Goal: Task Accomplishment & Management: Complete application form

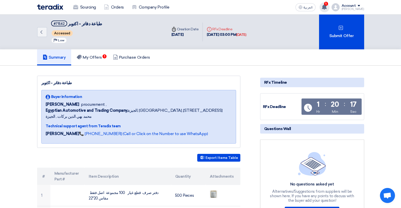
click at [326, 6] on use at bounding box center [323, 7] width 5 height 6
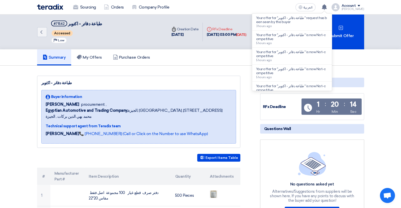
click at [315, 22] on p "Your offer for "طباعة دفاتر - اكتوبر " request has been seen by the buyer" at bounding box center [292, 20] width 72 height 8
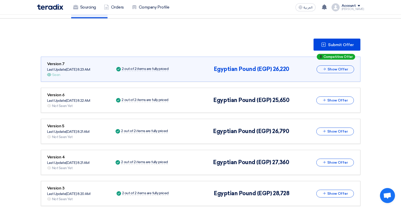
scroll to position [48, 0]
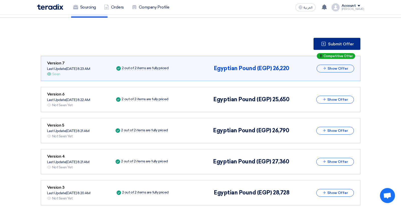
click at [331, 39] on button "Submit Offer" at bounding box center [336, 44] width 47 height 12
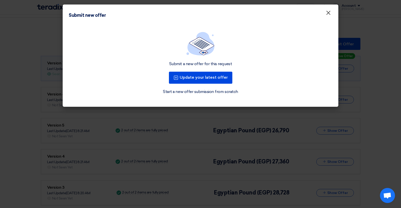
click at [328, 13] on span "×" at bounding box center [327, 14] width 5 height 10
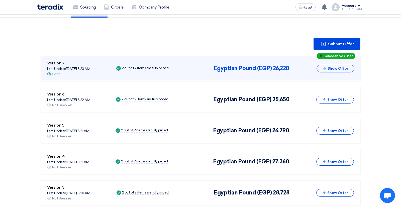
click at [205, 69] on div "Competitive Offer Version 7 Last Update [DATE] 8:23 AM Offer is Seen Seen Succe…" at bounding box center [200, 68] width 307 height 17
click at [244, 68] on span "Egyptian Pound (EGP)" at bounding box center [243, 68] width 58 height 7
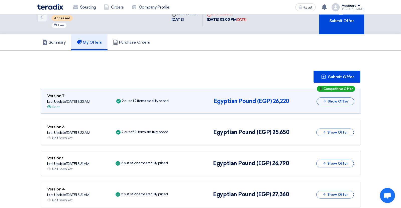
scroll to position [0, 0]
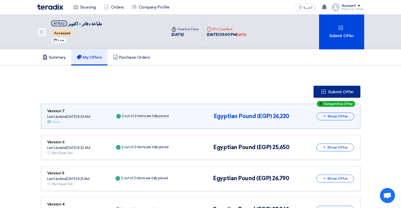
click at [337, 88] on button "Submit Offer" at bounding box center [336, 92] width 47 height 12
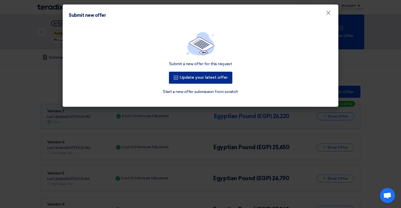
click at [219, 78] on button "Update your latest offer" at bounding box center [200, 78] width 63 height 12
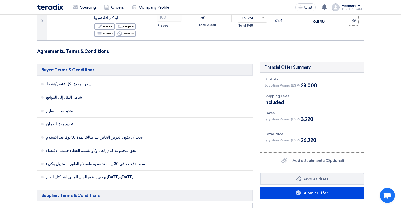
scroll to position [131, 0]
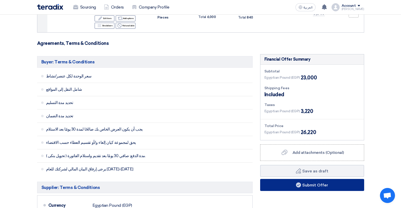
click at [279, 179] on button "Submit Offer" at bounding box center [312, 185] width 104 height 12
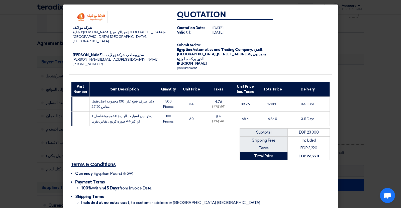
scroll to position [26, 0]
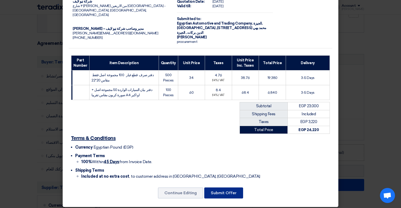
click at [224, 189] on button "Submit Offer" at bounding box center [223, 192] width 39 height 11
